Goal: Task Accomplishment & Management: Complete application form

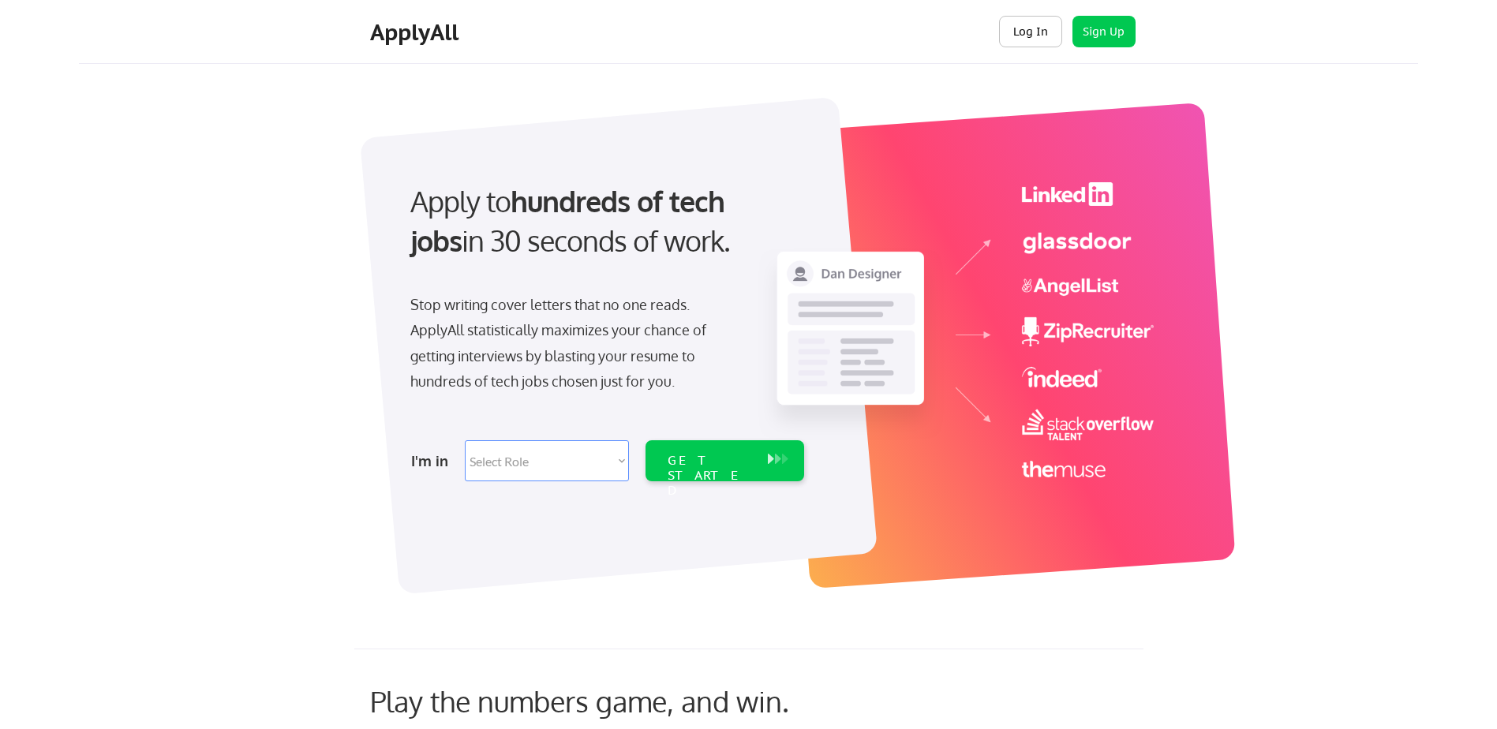
click at [1019, 40] on button "Log In" at bounding box center [1030, 32] width 63 height 32
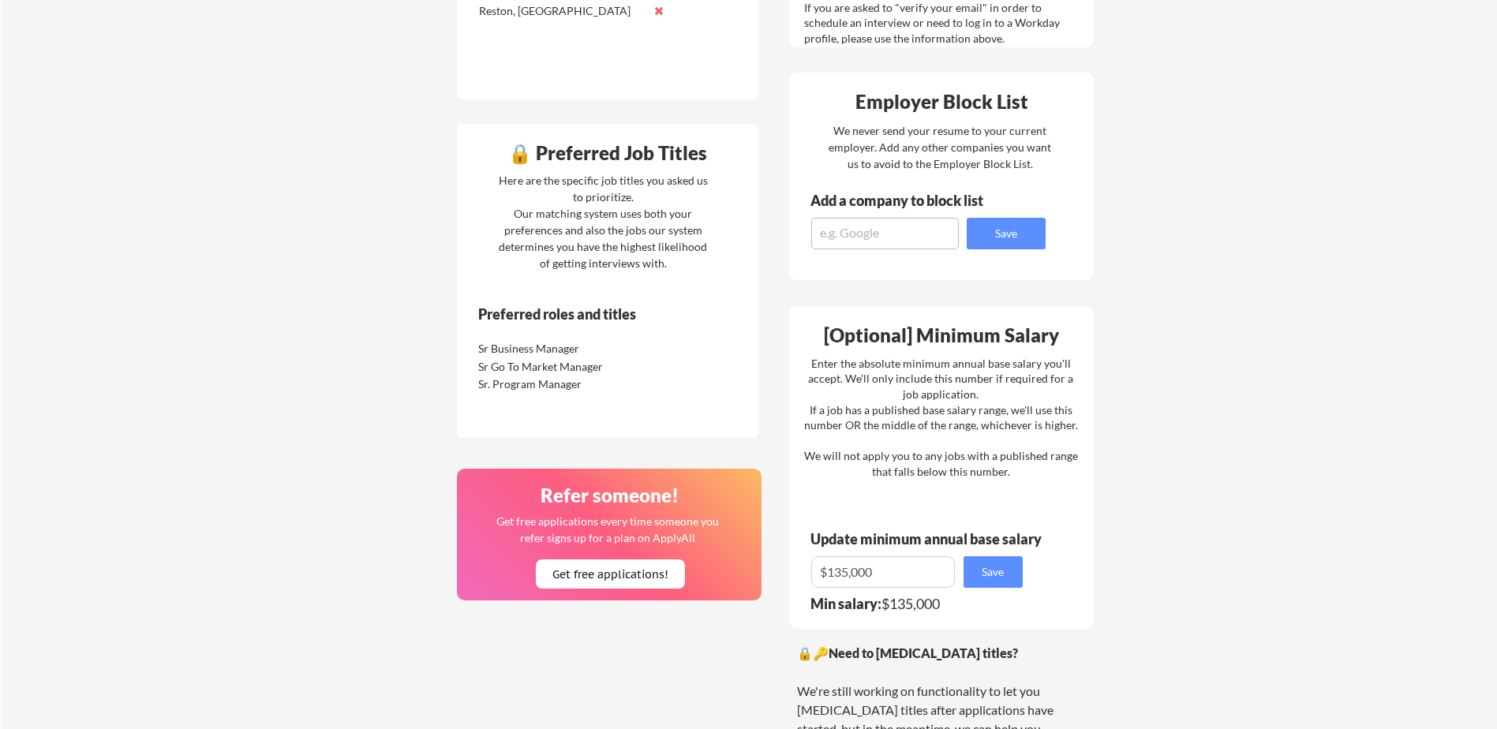
scroll to position [710, 0]
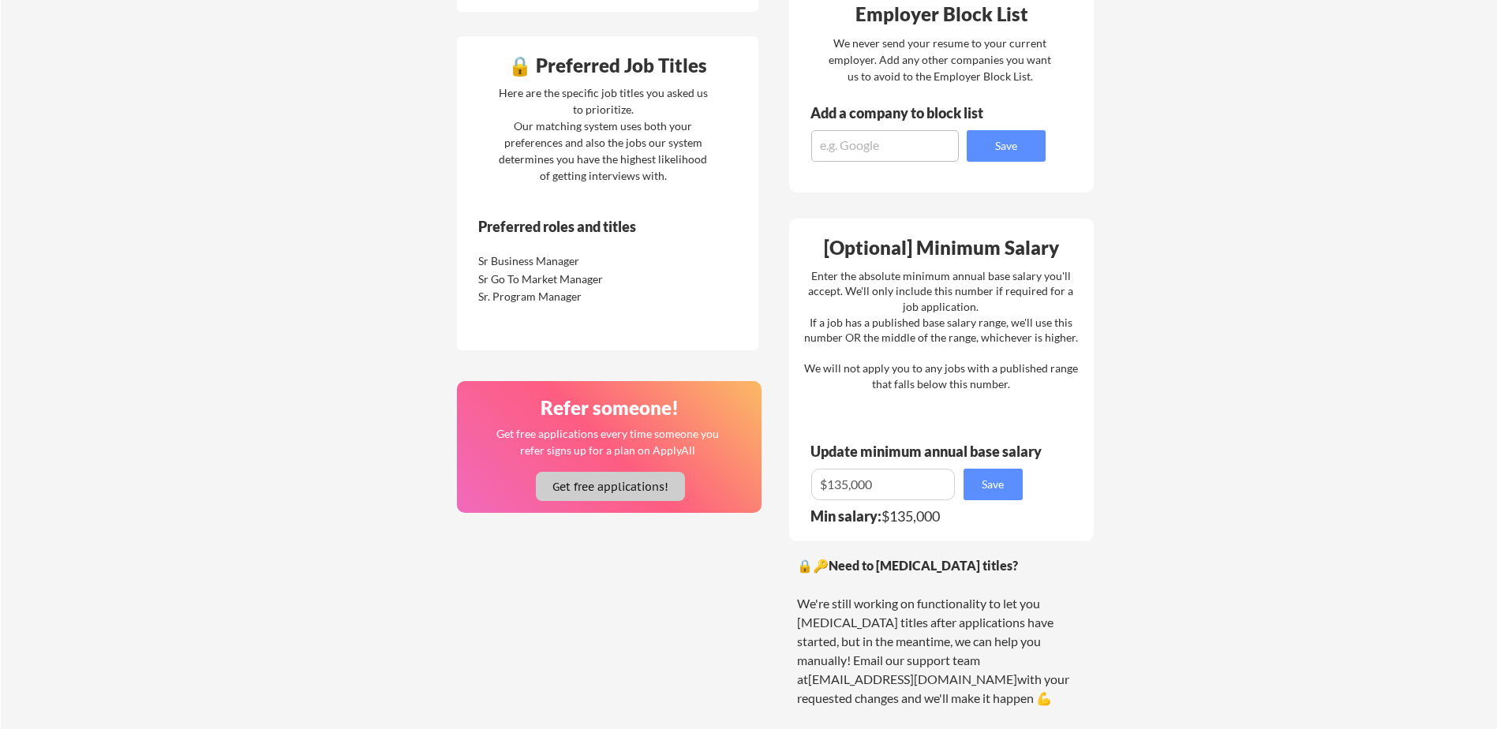
click at [627, 489] on button "Get free applications!" at bounding box center [610, 486] width 149 height 29
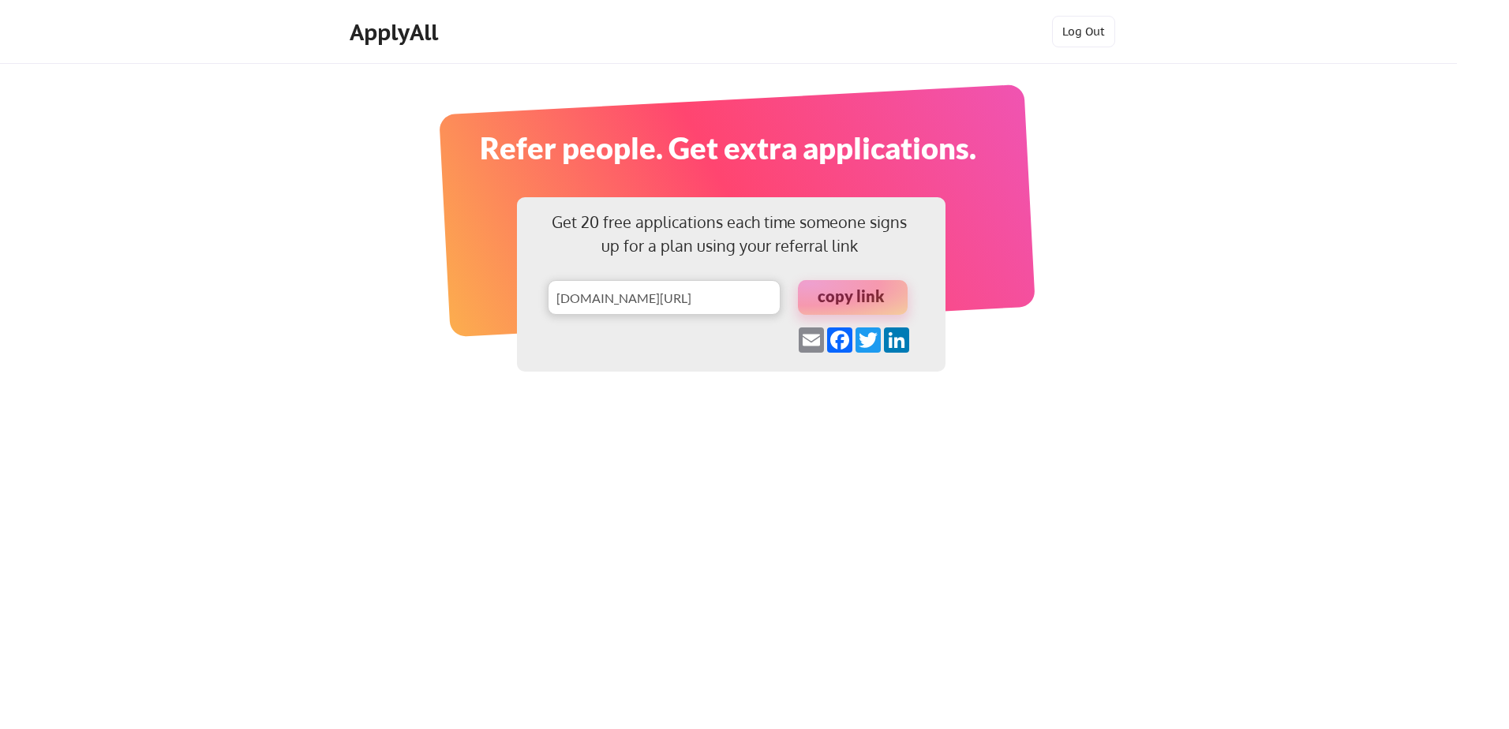
click at [863, 298] on div at bounding box center [853, 297] width 110 height 35
